Goal: Information Seeking & Learning: Learn about a topic

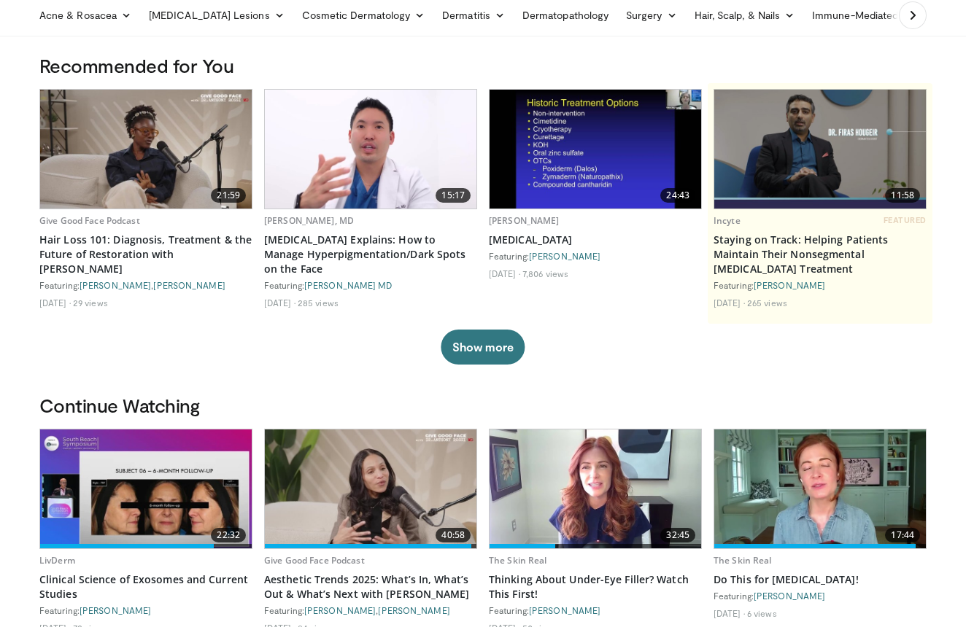
scroll to position [29, 0]
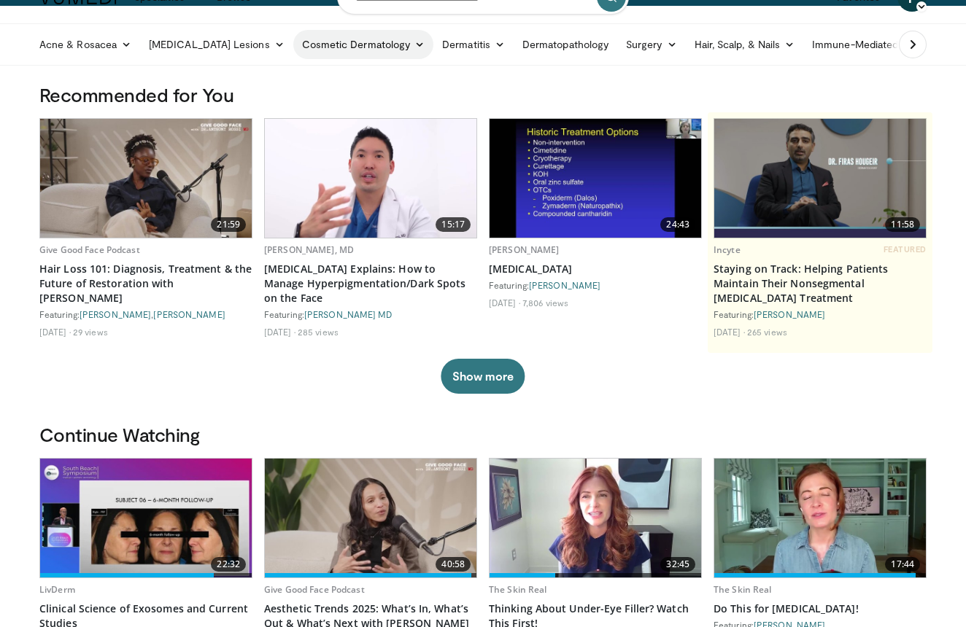
click at [294, 47] on link "Cosmetic Dermatology" at bounding box center [363, 44] width 140 height 29
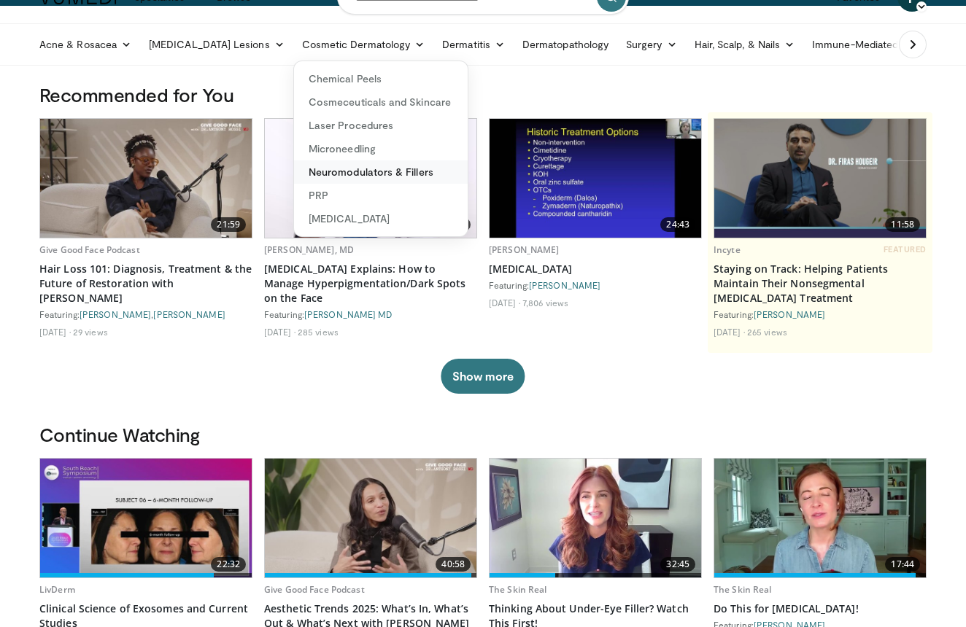
click at [297, 174] on link "Neuromodulators & Fillers" at bounding box center [381, 171] width 174 height 23
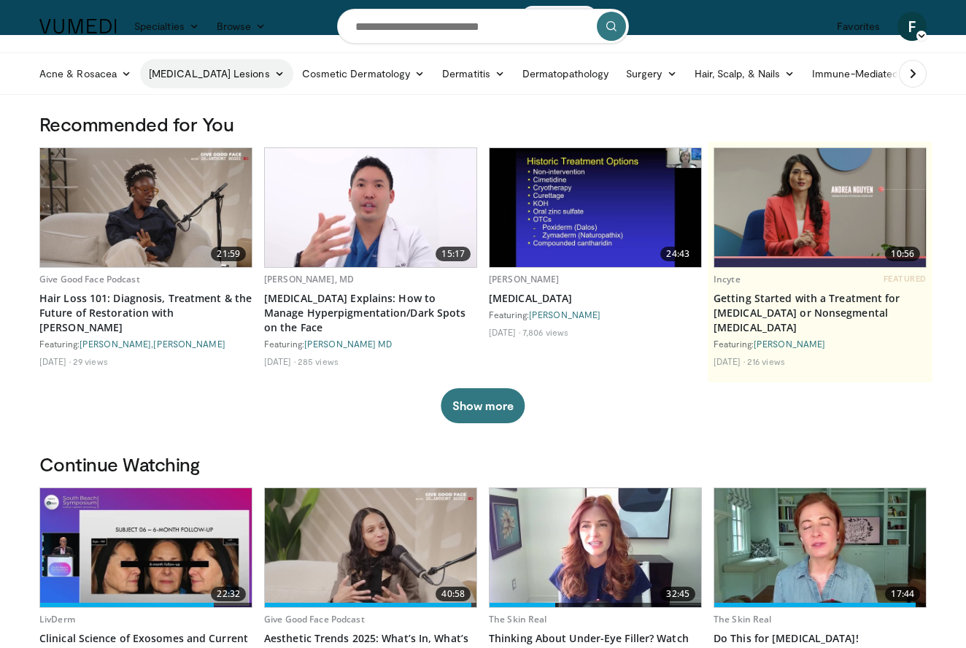
click at [152, 88] on link "[MEDICAL_DATA] Lesions" at bounding box center [216, 73] width 153 height 29
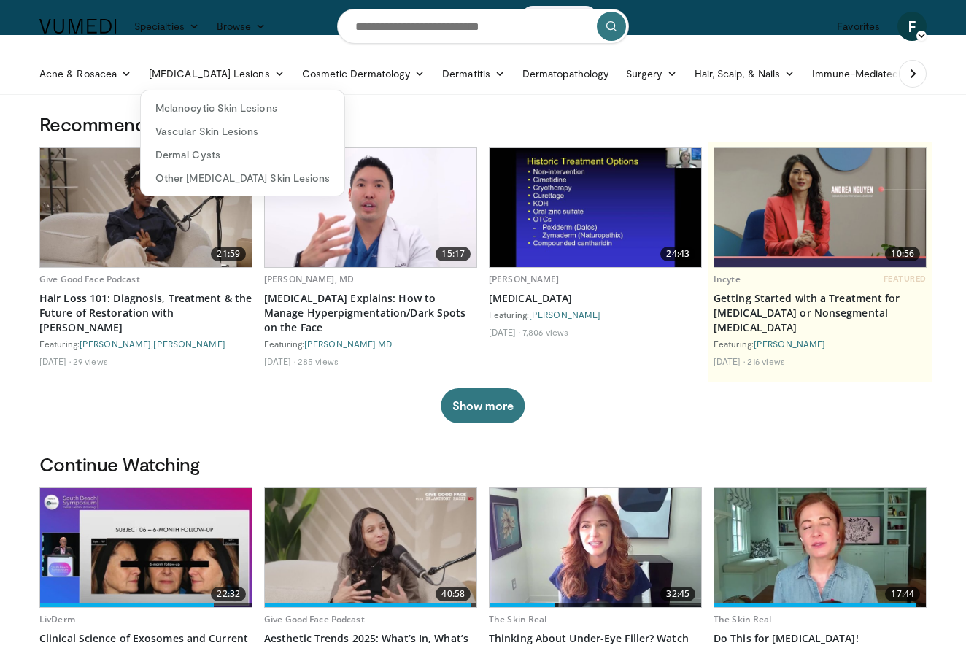
click at [161, 428] on div "Recommended for You 21:59 Give Good Face Podcast Hair Loss 101: Diagnosis, Trea…" at bounding box center [483, 282] width 905 height 340
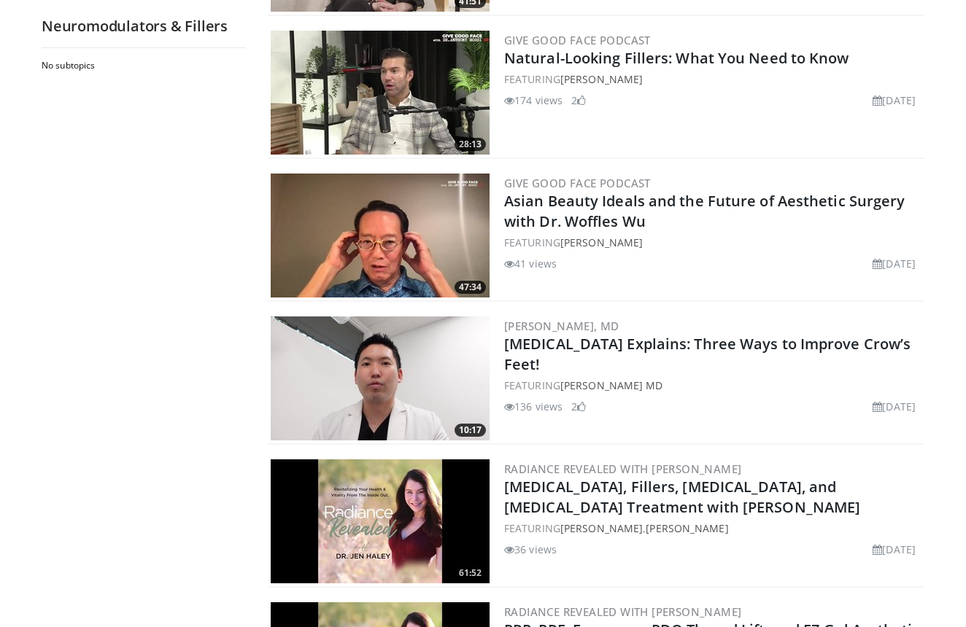
scroll to position [1021, 0]
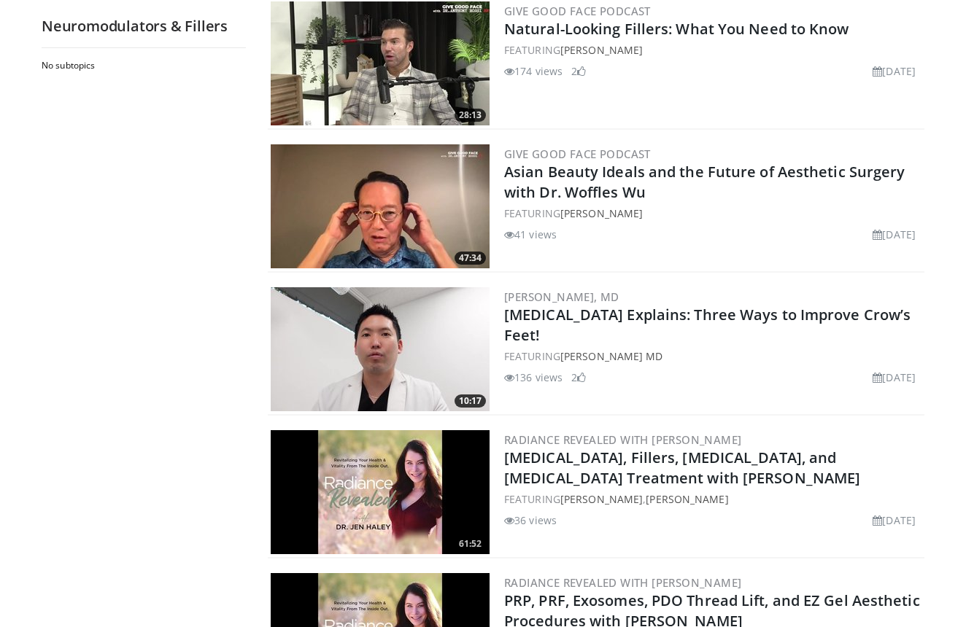
click at [664, 115] on div "Give Good Face Podcast Natural-Looking Fillers: What You Need to Know FEATURING…" at bounding box center [712, 63] width 417 height 124
click at [737, 75] on div "174 views [DATE] 2" at bounding box center [712, 70] width 417 height 15
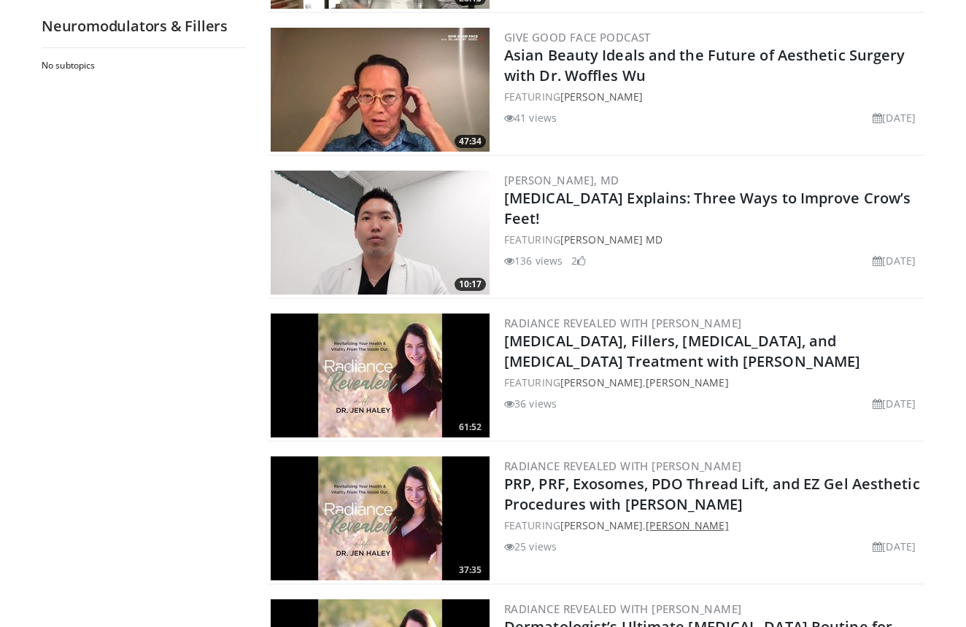
scroll to position [1226, 0]
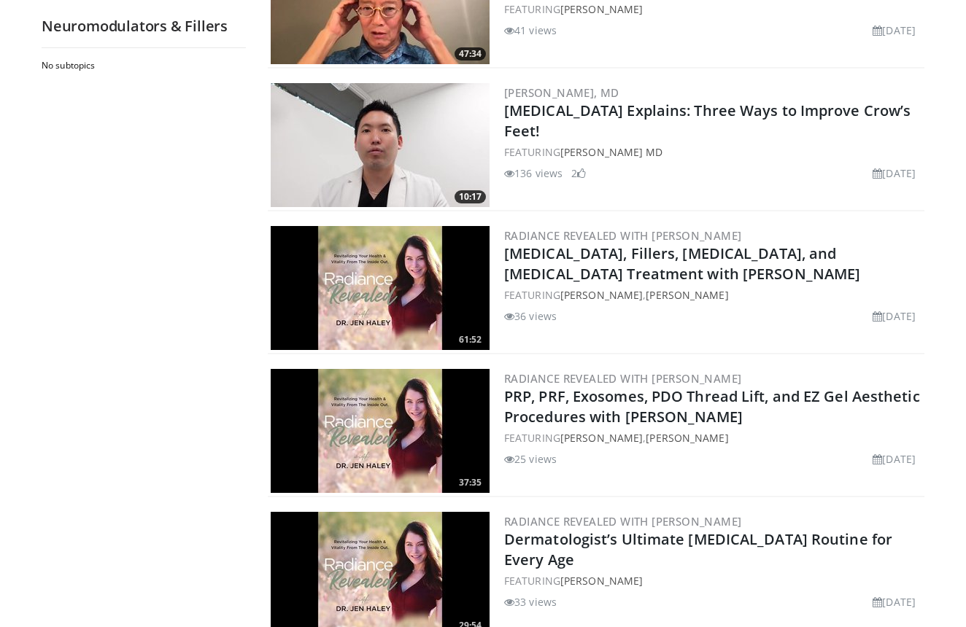
click at [396, 48] on img at bounding box center [380, 2] width 219 height 124
click at [378, 146] on img at bounding box center [380, 145] width 219 height 124
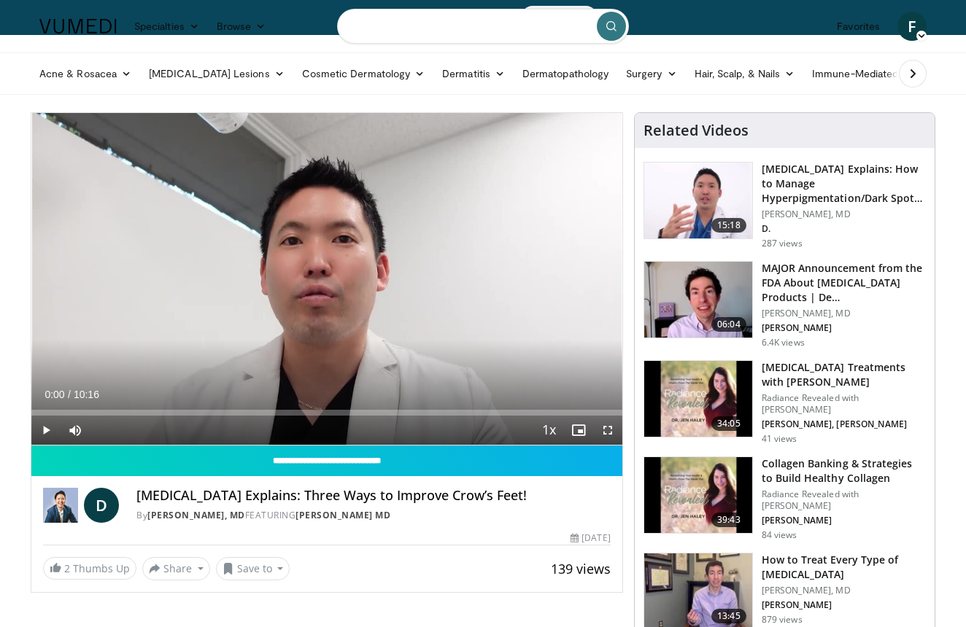
click at [467, 30] on input "Search topics, interventions" at bounding box center [483, 26] width 292 height 35
click at [437, 29] on input "Search topics, interventions" at bounding box center [483, 26] width 292 height 35
type input "**********"
click at [618, 29] on button "submit" at bounding box center [611, 26] width 29 height 29
